Goal: Learn about a topic

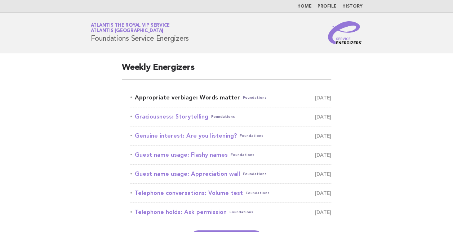
click at [187, 93] on link "Appropriate verbiage: Words matter Foundations August 14" at bounding box center [230, 98] width 201 height 10
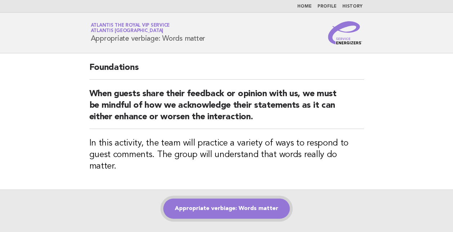
click at [238, 198] on link "Appropriate verbiage: Words matter" at bounding box center [226, 208] width 126 height 20
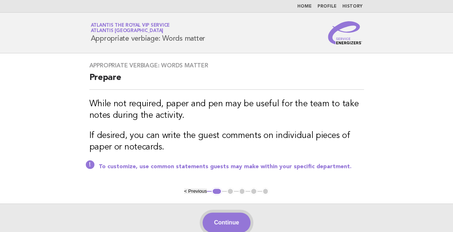
click at [234, 223] on button "Continue" at bounding box center [226, 222] width 48 height 20
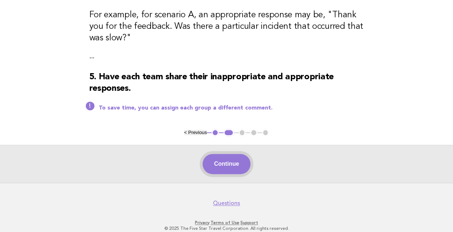
click at [236, 168] on button "Continue" at bounding box center [226, 164] width 48 height 20
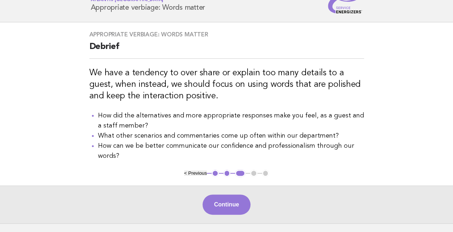
scroll to position [33, 0]
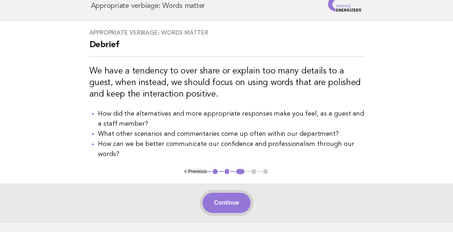
click at [224, 207] on button "Continue" at bounding box center [226, 203] width 48 height 20
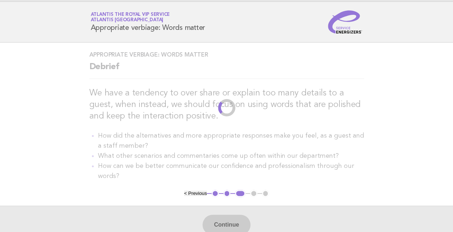
scroll to position [0, 0]
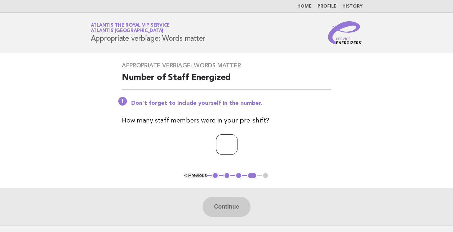
click at [216, 149] on input "number" at bounding box center [227, 144] width 22 height 20
type input "**"
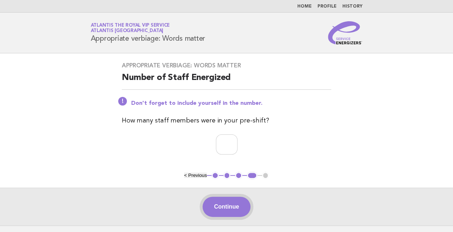
click at [230, 205] on button "Continue" at bounding box center [226, 207] width 48 height 20
